Goal: Information Seeking & Learning: Learn about a topic

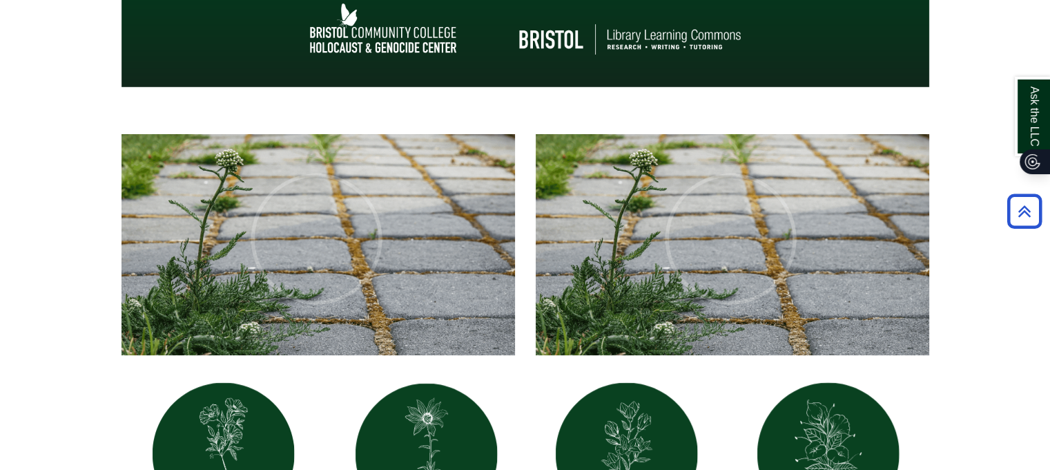
scroll to position [414, 0]
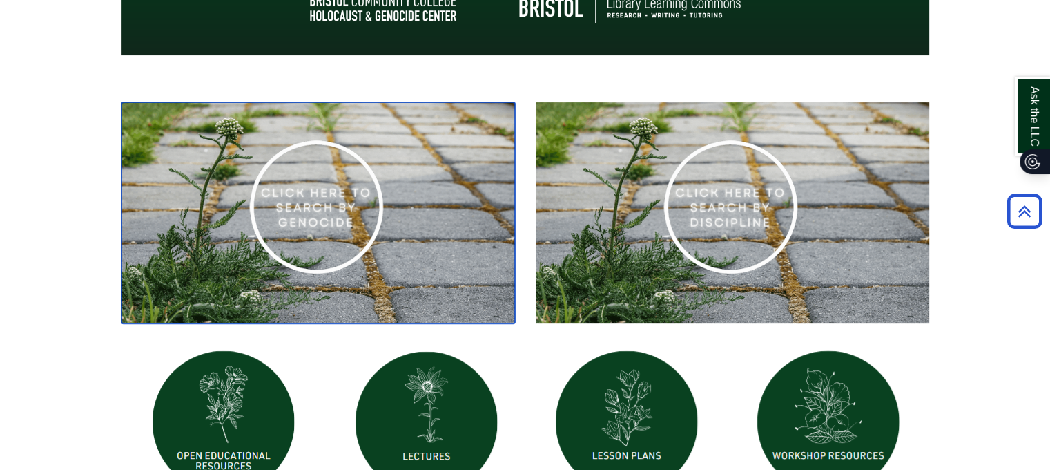
click at [317, 175] on img at bounding box center [319, 213] width 394 height 222
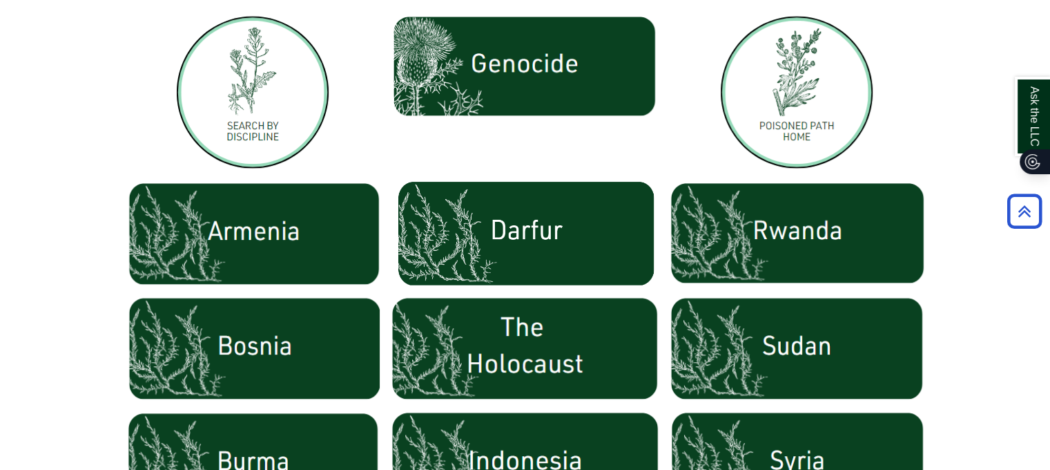
scroll to position [469, 0]
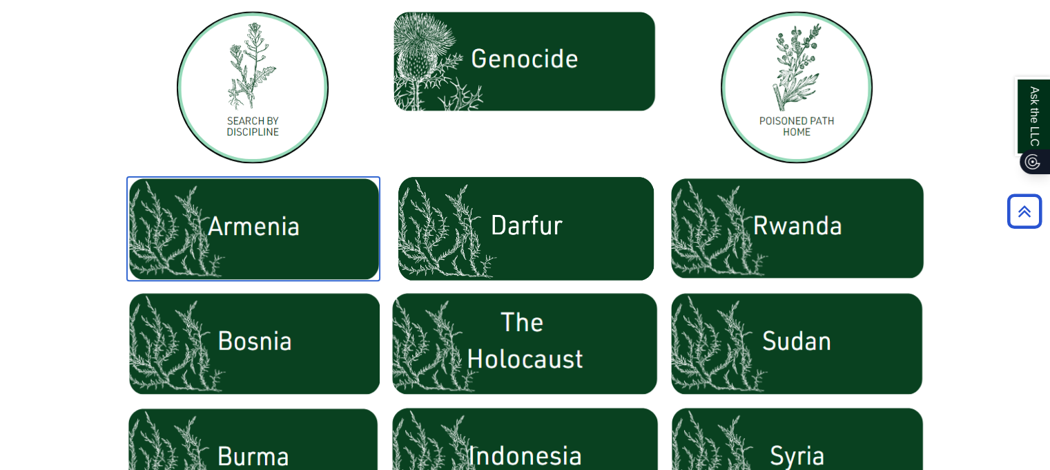
click at [258, 215] on img at bounding box center [253, 229] width 253 height 104
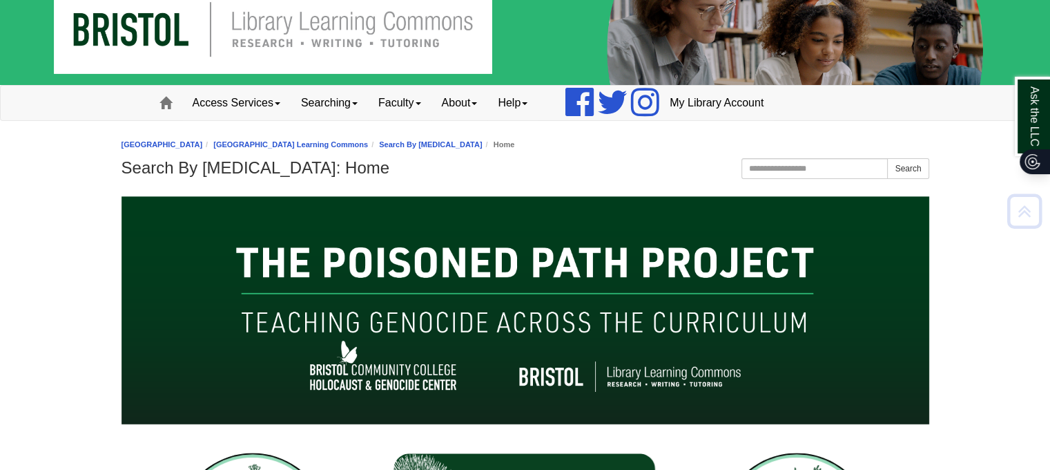
scroll to position [0, 0]
